Goal: Task Accomplishment & Management: Manage account settings

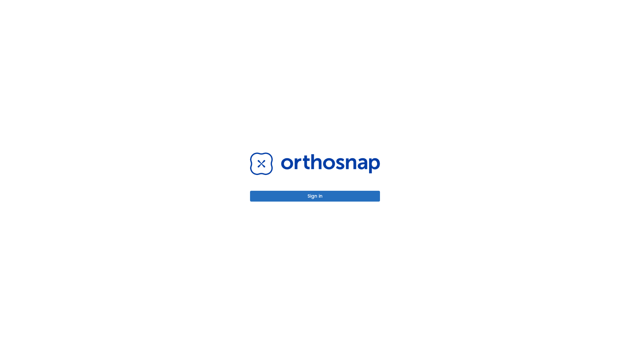
click at [315, 196] on button "Sign in" at bounding box center [315, 196] width 130 height 11
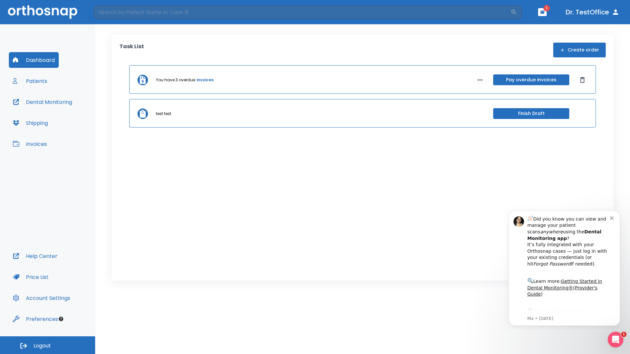
click at [48, 345] on span "Logout" at bounding box center [41, 346] width 17 height 7
